Goal: Task Accomplishment & Management: Manage account settings

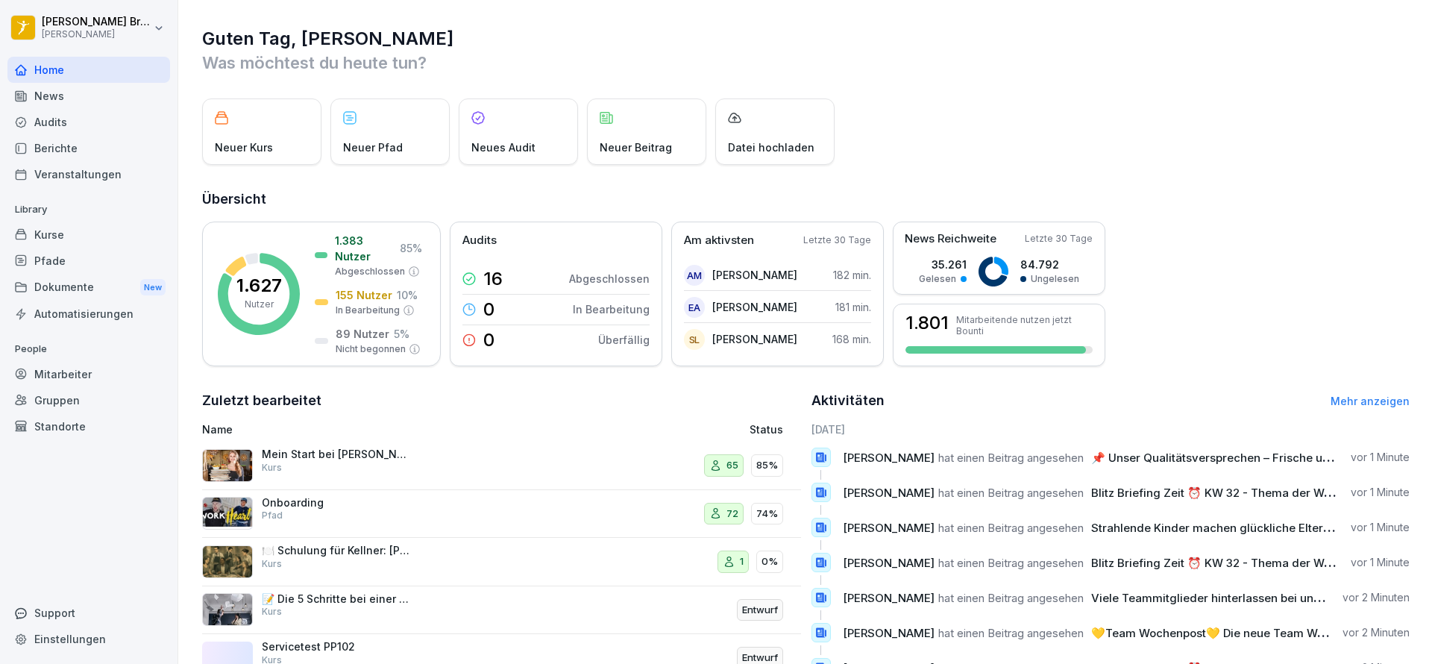
click at [94, 285] on div "Dokumente New" at bounding box center [88, 288] width 163 height 28
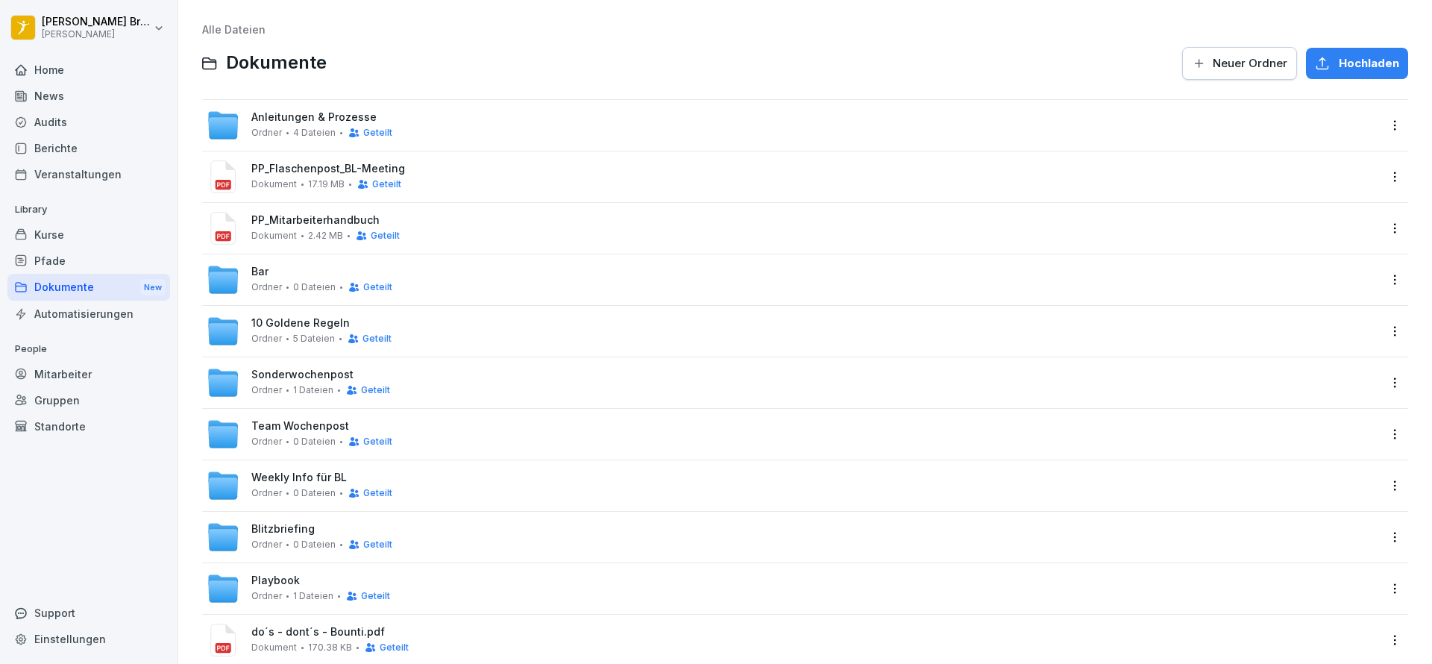
click at [304, 116] on span "Anleitungen & Prozesse" at bounding box center [313, 117] width 125 height 13
click at [305, 533] on span "Blitzbriefing" at bounding box center [282, 529] width 63 height 13
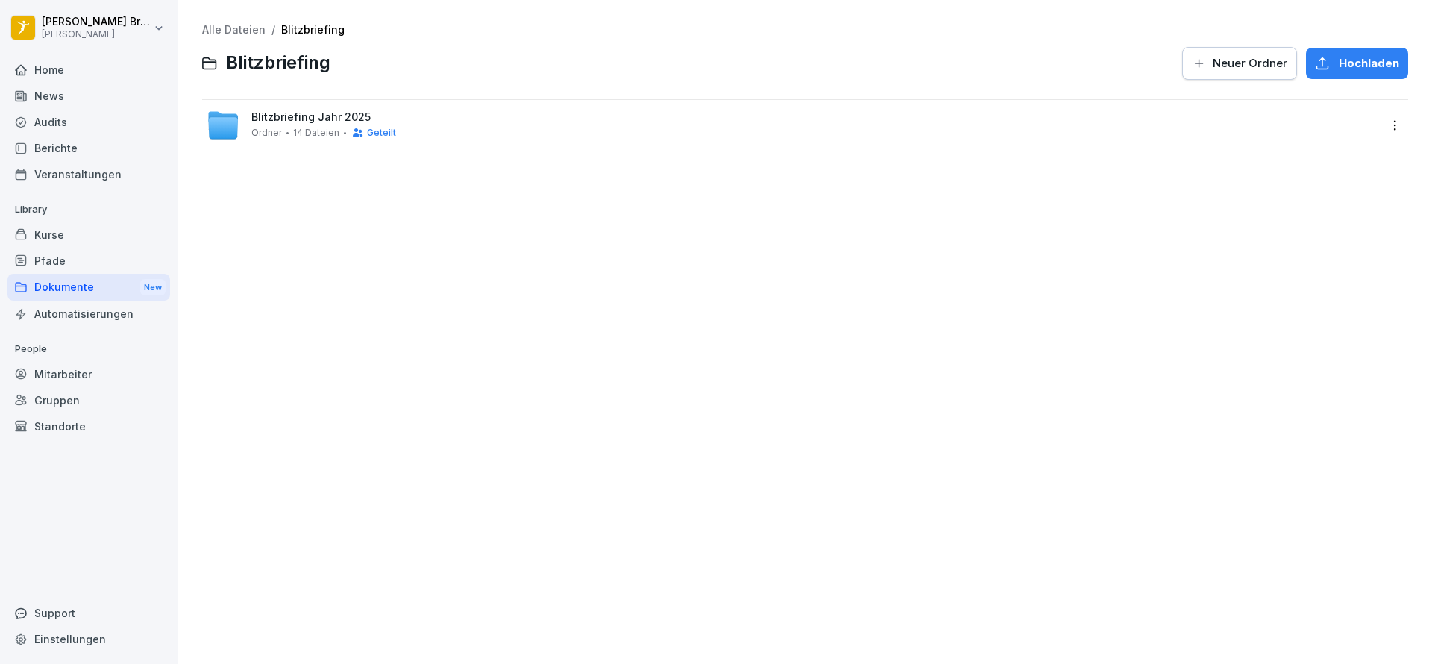
click at [286, 142] on div "Blitzbriefing Jahr 2025 Ordner 14 Dateien Geteilt" at bounding box center [793, 125] width 1182 height 51
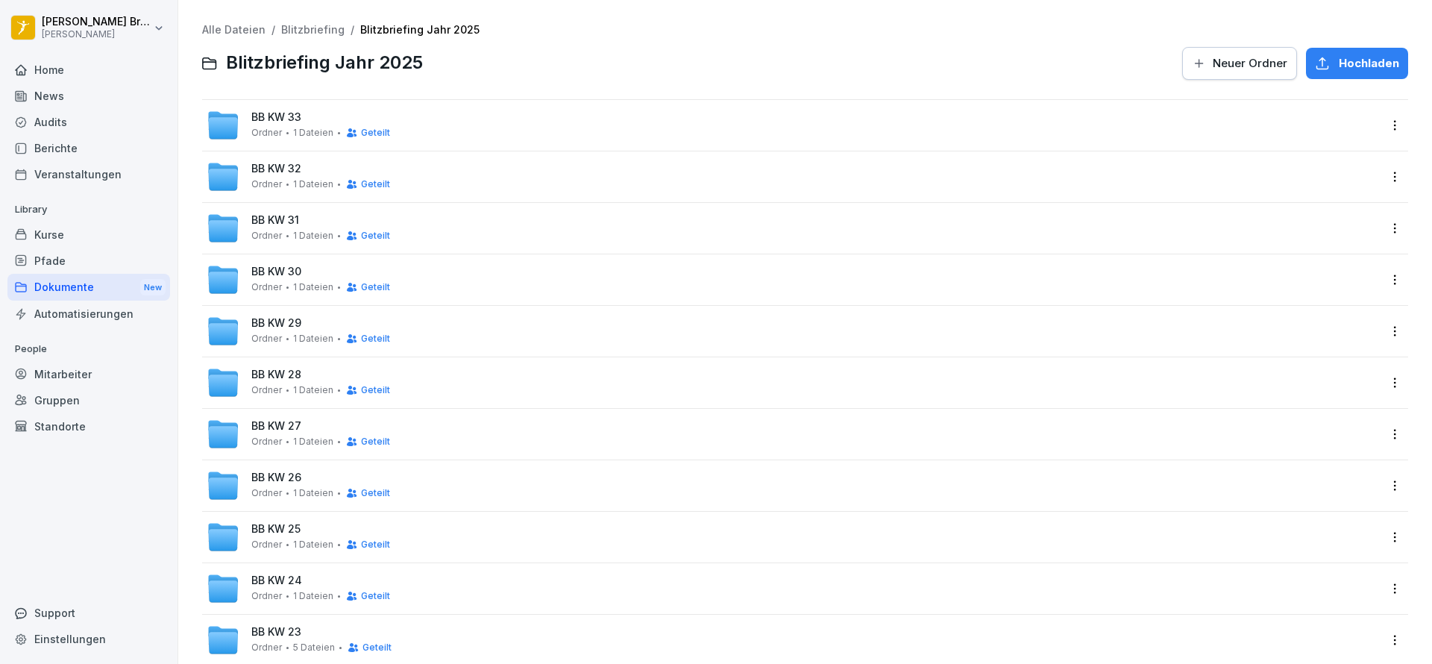
click at [326, 132] on span "1 Dateien" at bounding box center [313, 133] width 40 height 10
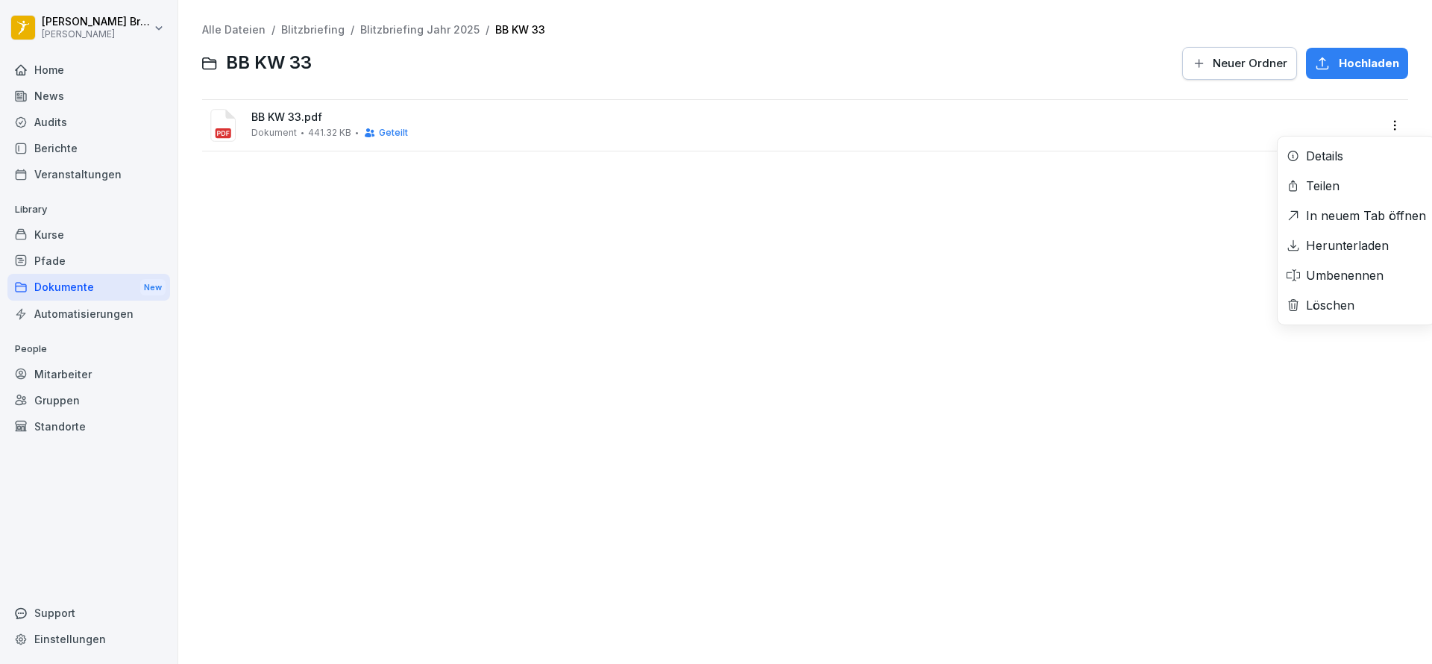
click at [1375, 119] on html "[PERSON_NAME] [PERSON_NAME] Home News Audits Berichte Veranstaltungen Library K…" at bounding box center [716, 332] width 1432 height 664
click at [1354, 302] on div "Löschen" at bounding box center [1330, 305] width 48 height 18
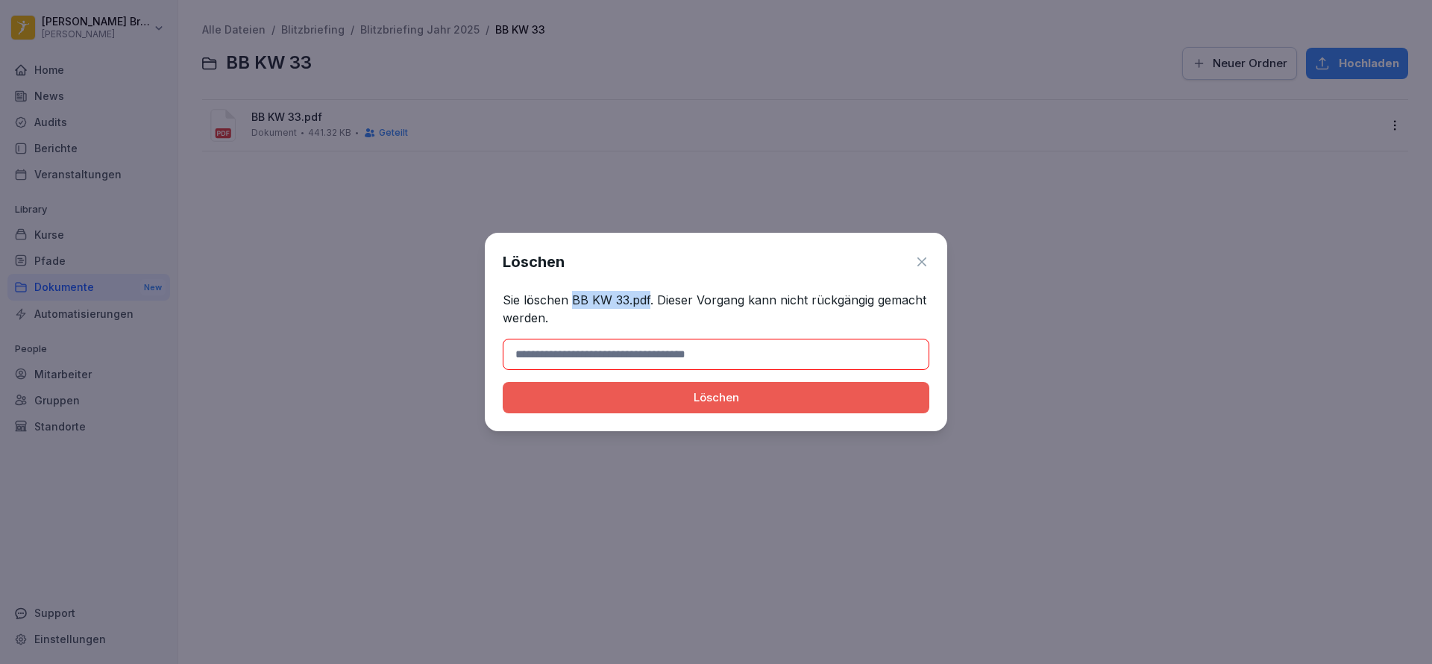
drag, startPoint x: 650, startPoint y: 295, endPoint x: 572, endPoint y: 296, distance: 78.3
click at [572, 296] on p "Sie löschen BB KW 33.pdf. Dieser Vorgang kann nicht rückgängig gemacht werden." at bounding box center [716, 309] width 427 height 36
copy p "BB KW 33.pdf"
click at [589, 349] on input at bounding box center [716, 354] width 427 height 31
paste input "**********"
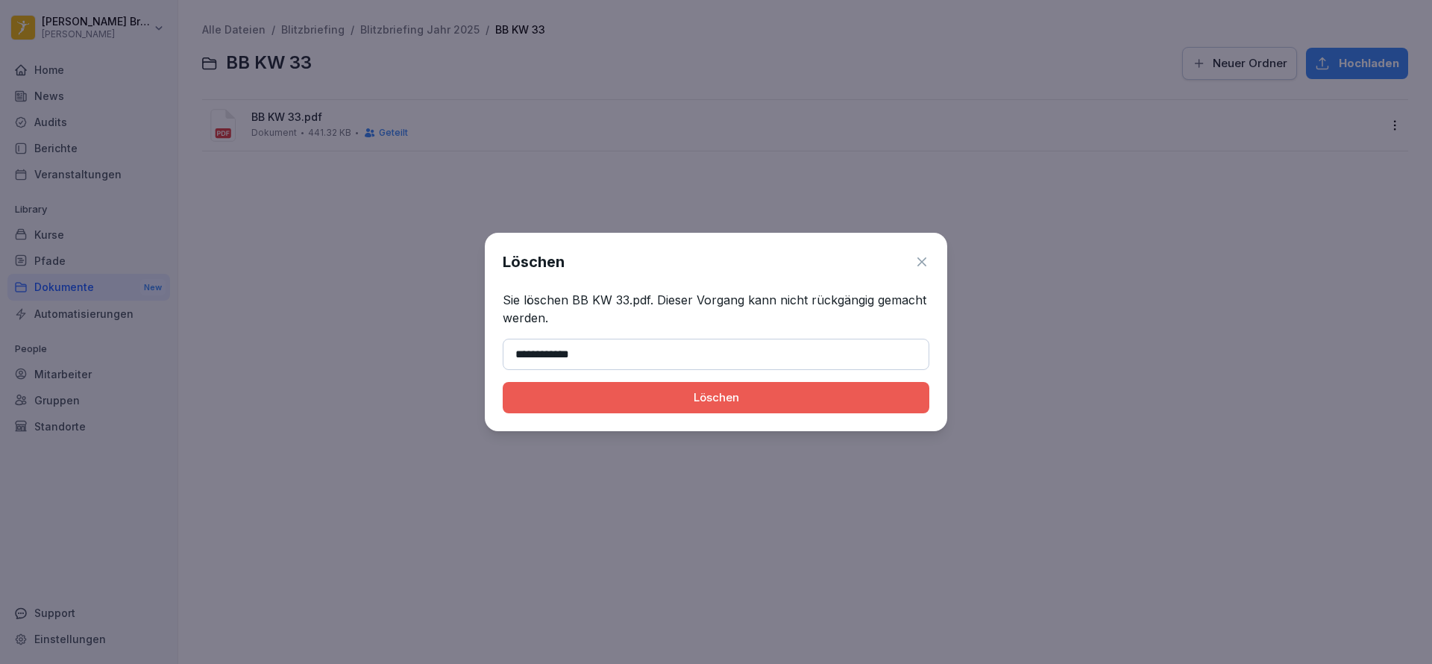
type input "**********"
click at [503, 382] on button "Löschen" at bounding box center [716, 397] width 427 height 31
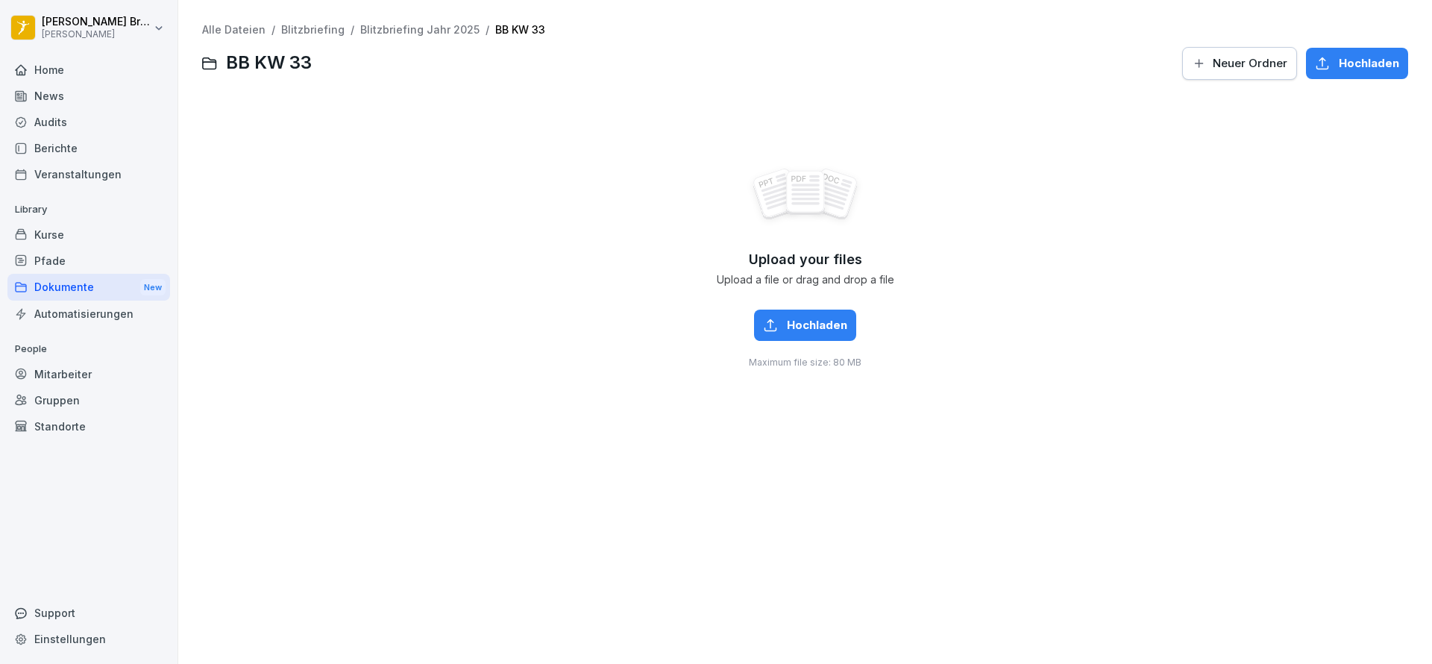
click at [47, 97] on div "News" at bounding box center [88, 96] width 163 height 26
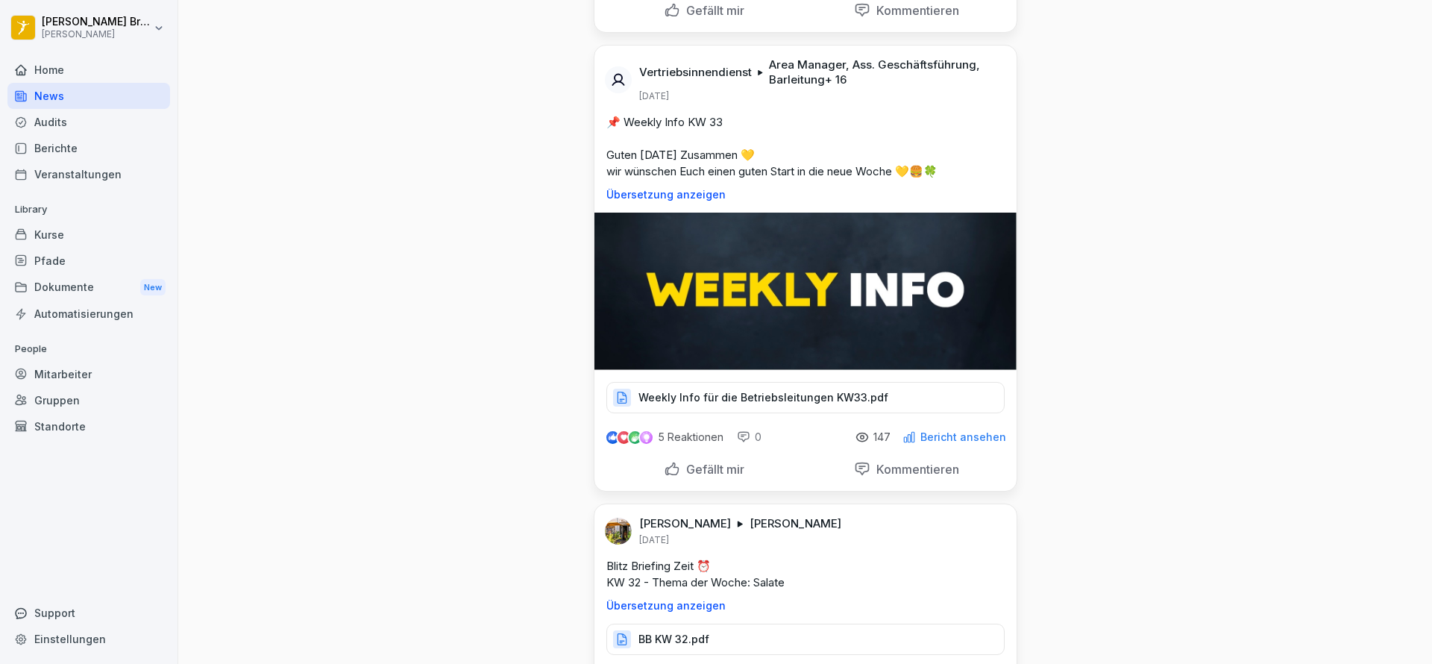
scroll to position [1463, 0]
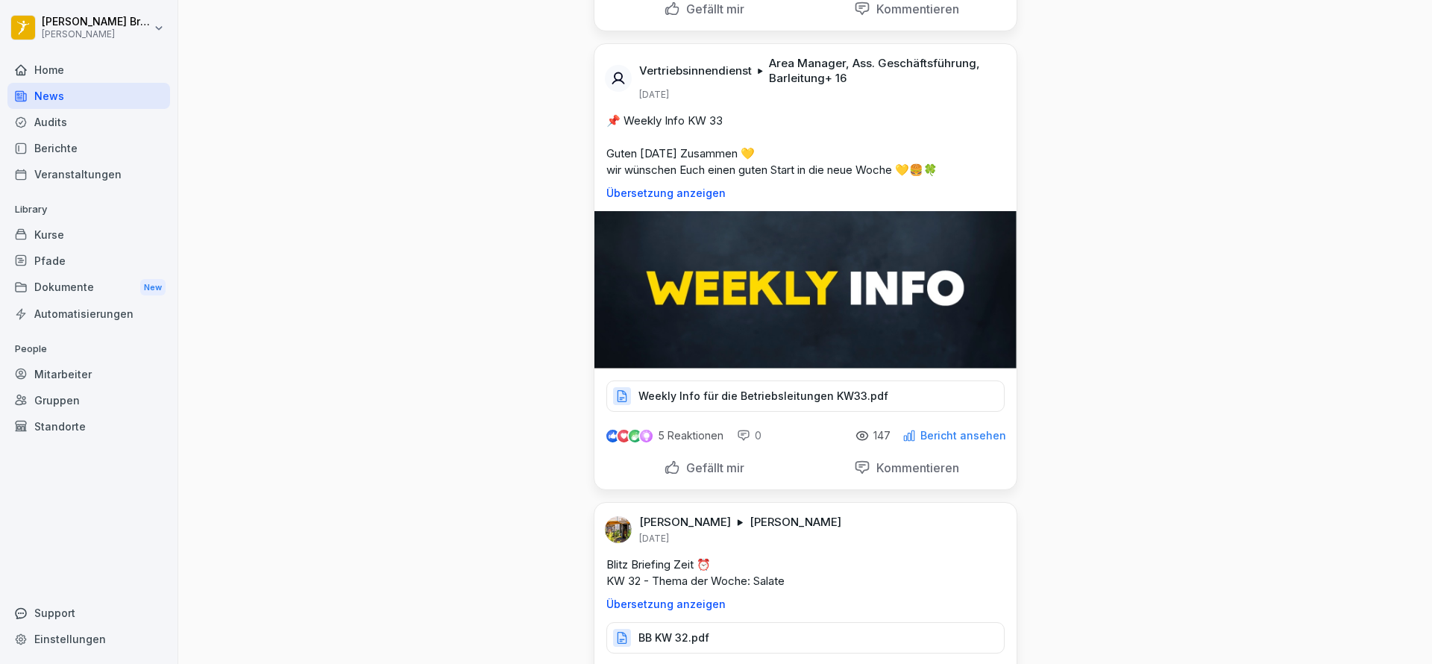
click at [77, 278] on div "Dokumente New" at bounding box center [88, 288] width 163 height 28
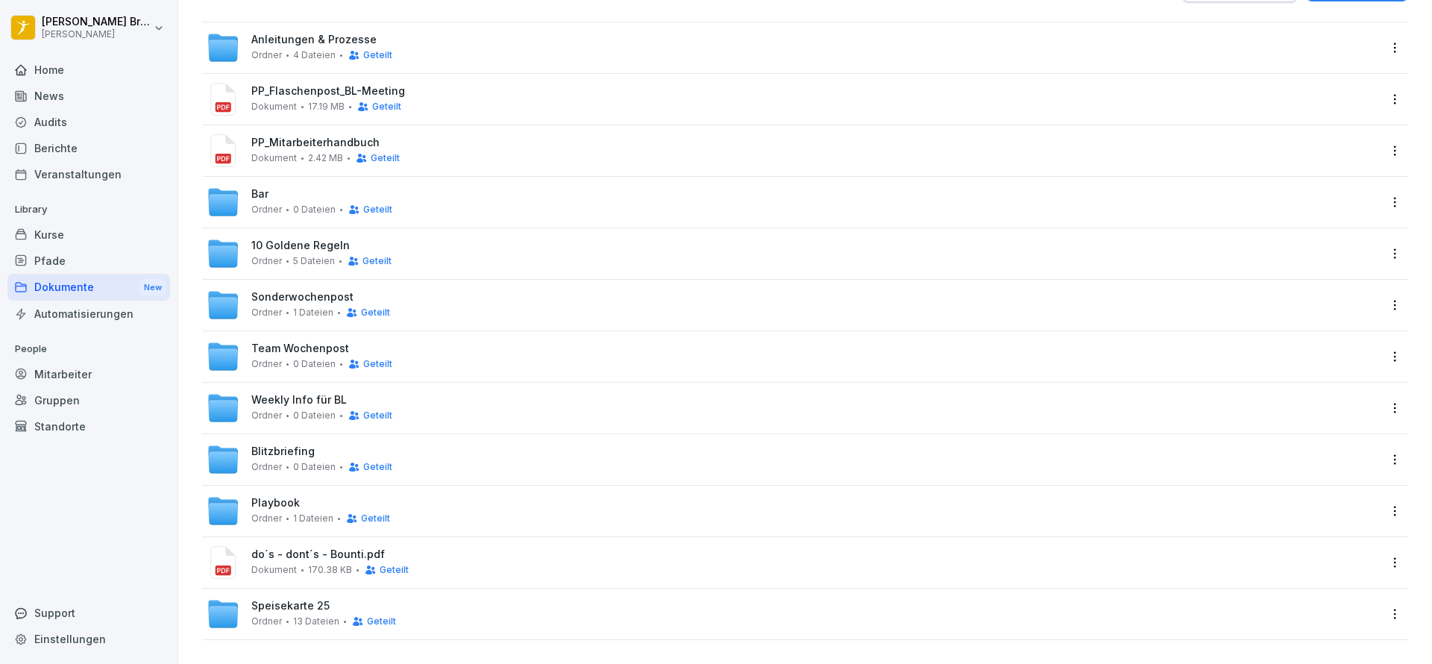
scroll to position [95, 0]
click at [339, 515] on div "Playbook Ordner 1 Dateien Geteilt" at bounding box center [793, 511] width 1182 height 51
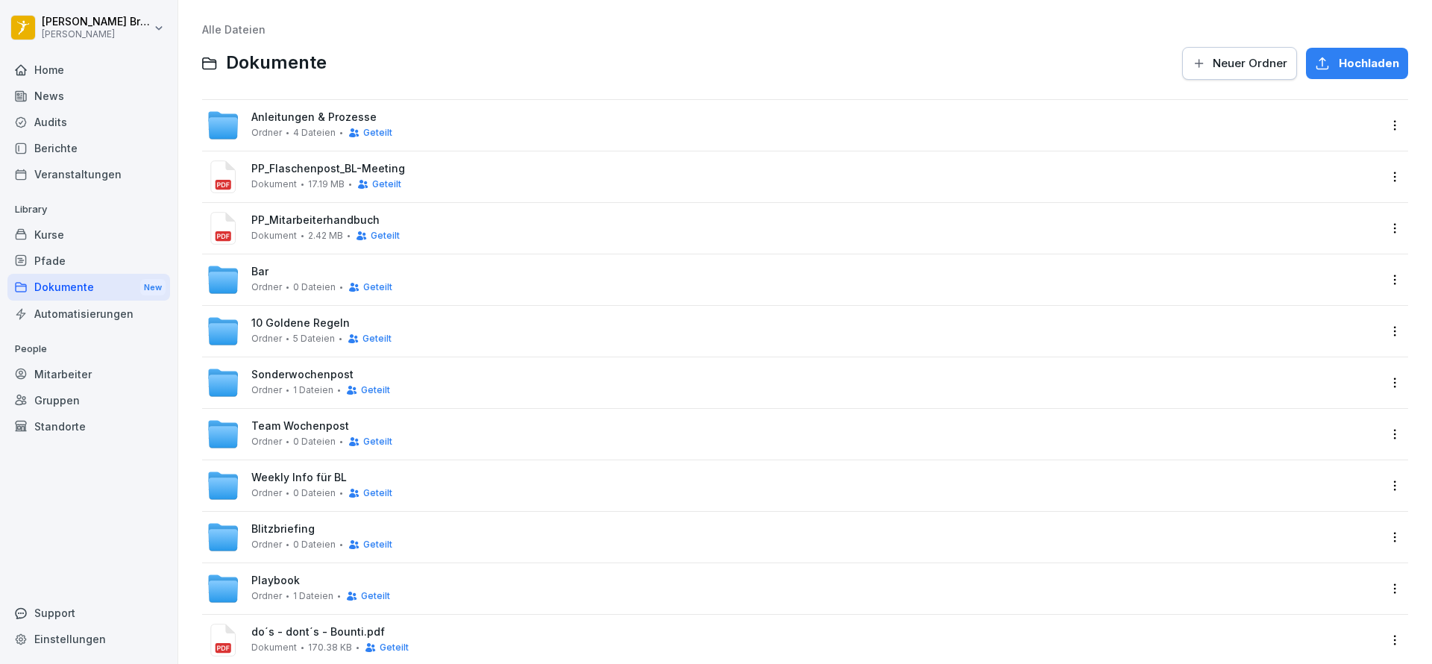
click at [303, 545] on span "0 Dateien" at bounding box center [314, 544] width 43 height 10
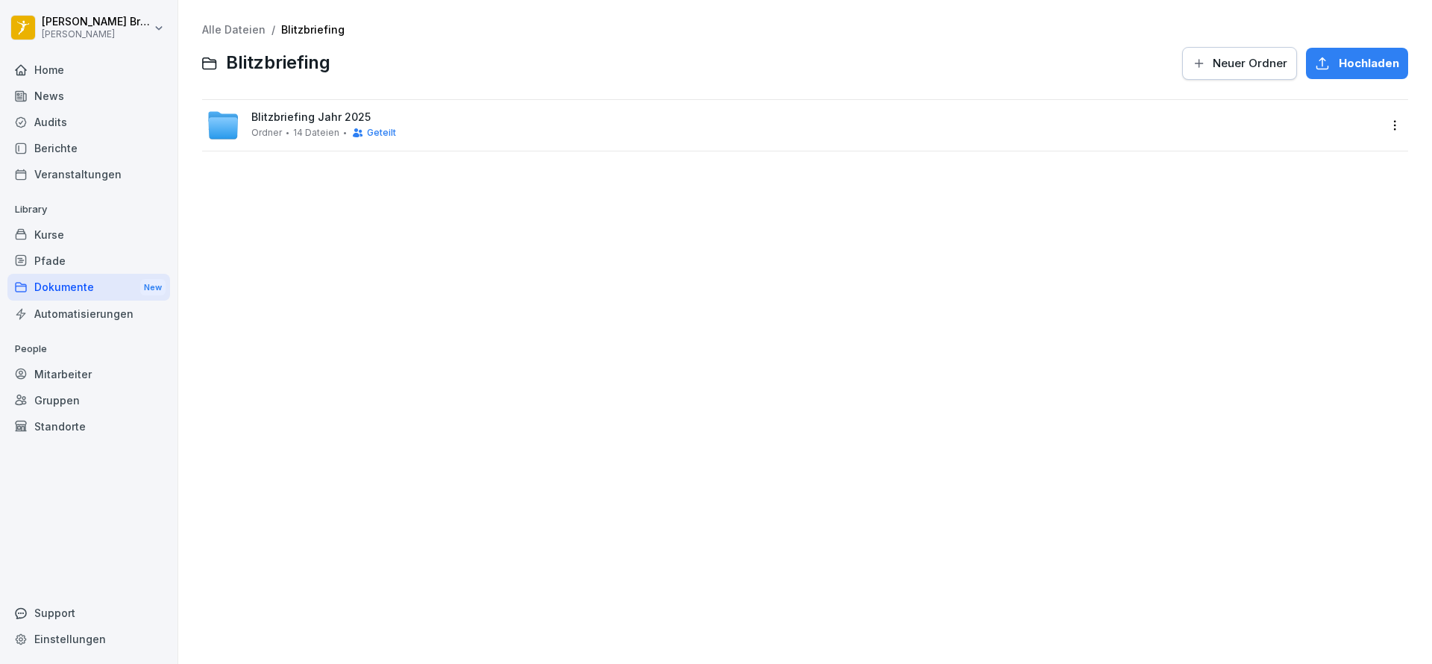
click at [277, 151] on div at bounding box center [805, 151] width 1206 height 1
click at [280, 132] on span "Ordner" at bounding box center [266, 133] width 31 height 10
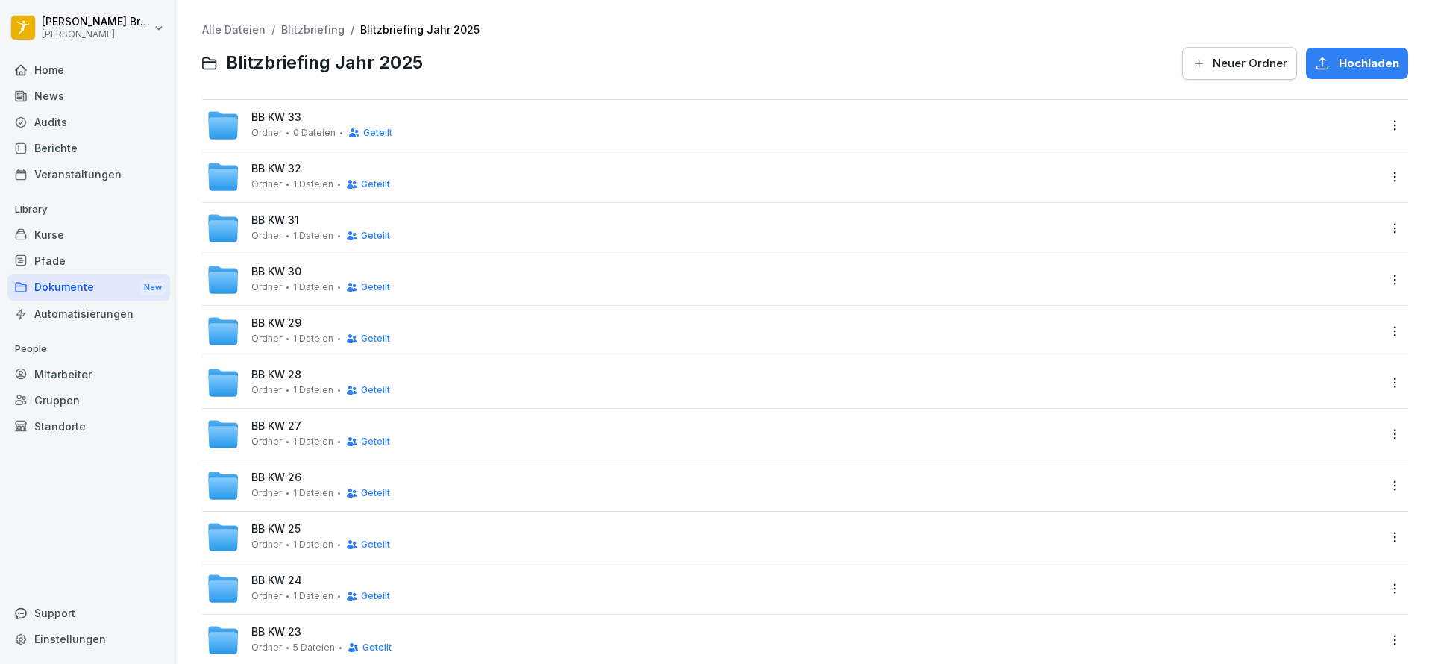
click at [289, 121] on span "BB KW 33" at bounding box center [276, 117] width 50 height 13
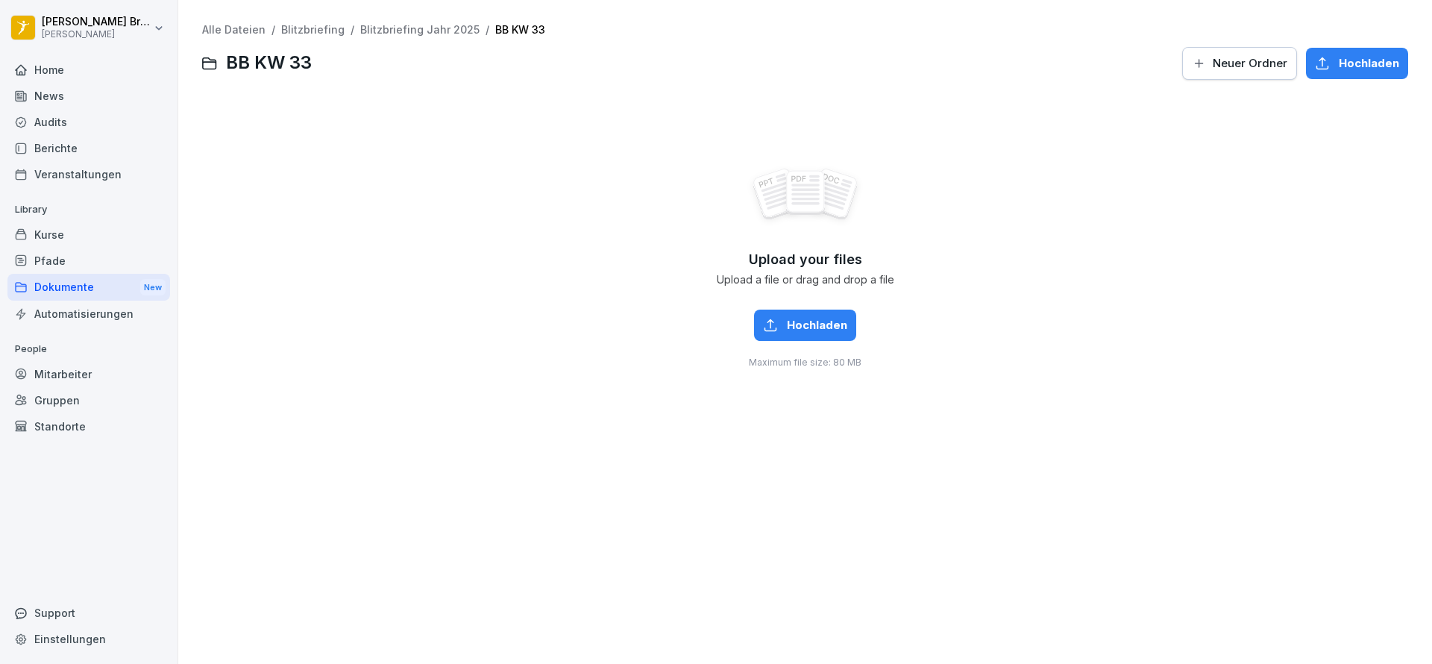
click at [90, 34] on html "[PERSON_NAME] [PERSON_NAME] Home News Audits Berichte Veranstaltungen Library K…" at bounding box center [716, 332] width 1432 height 664
click at [94, 87] on div "Abmelden" at bounding box center [96, 95] width 148 height 28
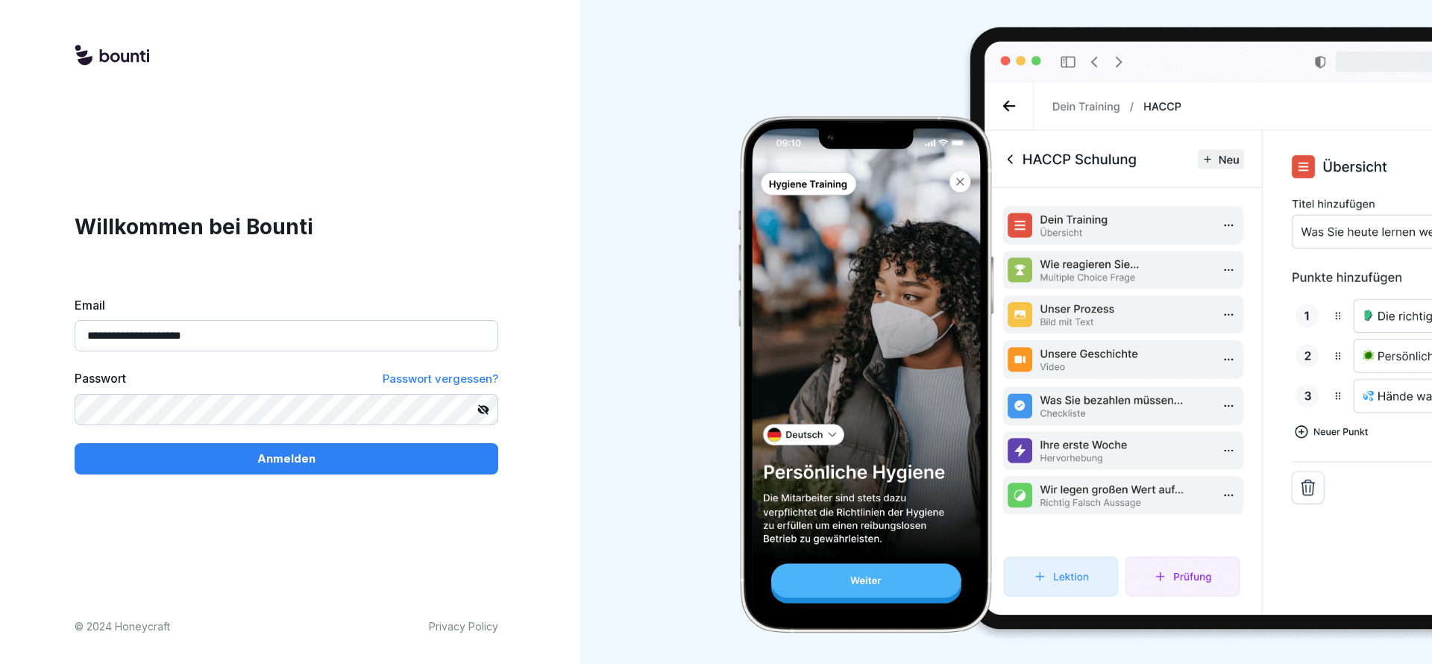
click at [264, 331] on input "**********" at bounding box center [287, 335] width 424 height 31
type input "**********"
drag, startPoint x: 256, startPoint y: 455, endPoint x: 240, endPoint y: 455, distance: 15.7
click at [240, 455] on div "Anmelden" at bounding box center [287, 458] width 400 height 16
